Goal: Find specific page/section: Find specific page/section

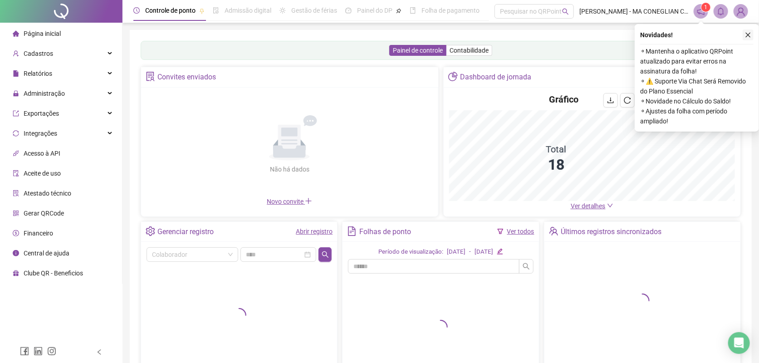
click at [747, 32] on icon "close" at bounding box center [748, 35] width 6 height 6
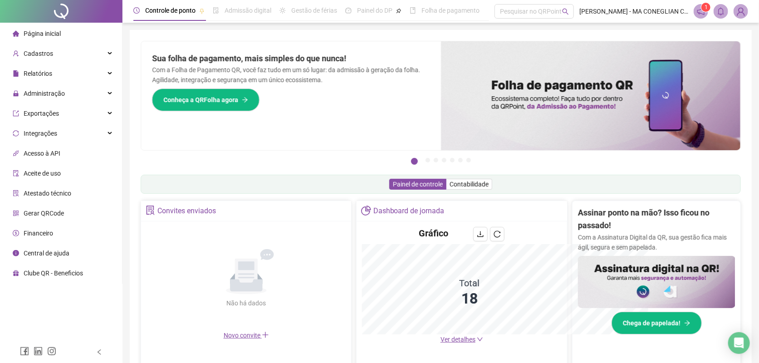
scroll to position [56, 0]
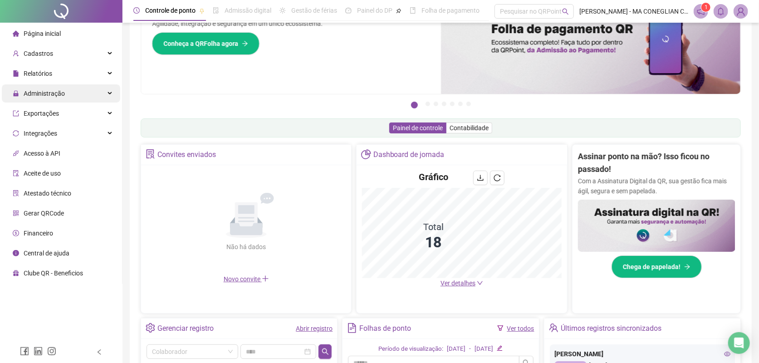
click at [91, 93] on div "Administração" at bounding box center [61, 93] width 118 height 18
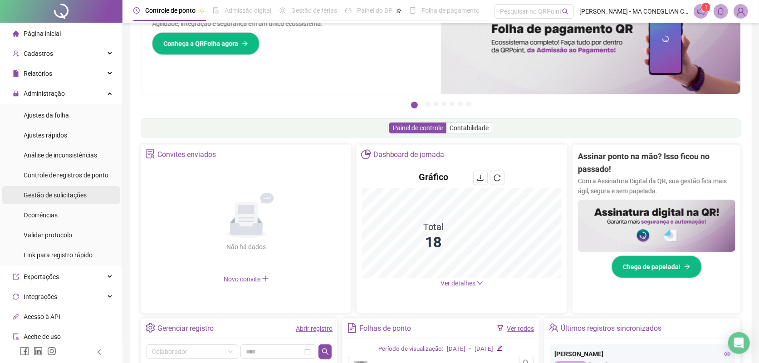
click at [91, 197] on li "Gestão de solicitações" at bounding box center [61, 195] width 118 height 18
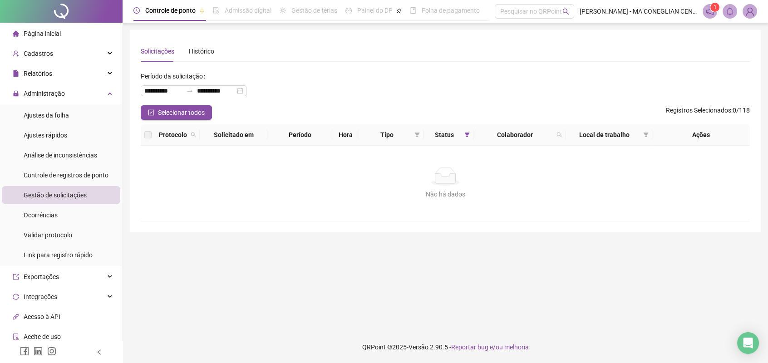
click at [81, 19] on div at bounding box center [61, 11] width 123 height 23
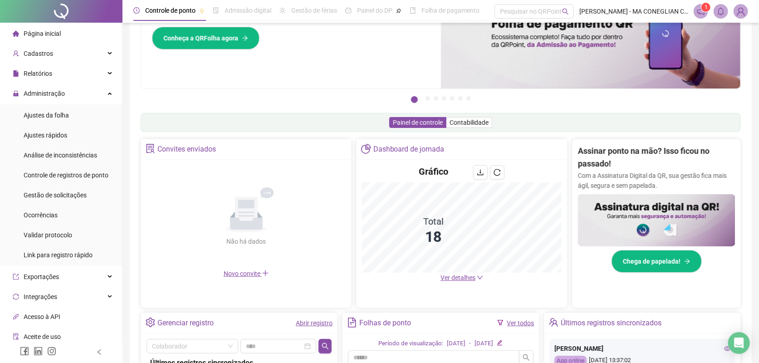
scroll to position [170, 0]
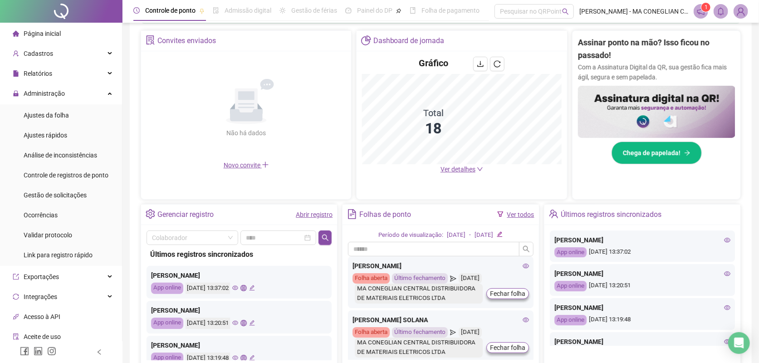
click at [98, 198] on li "Gestão de solicitações" at bounding box center [61, 195] width 118 height 18
